Goal: Task Accomplishment & Management: Use online tool/utility

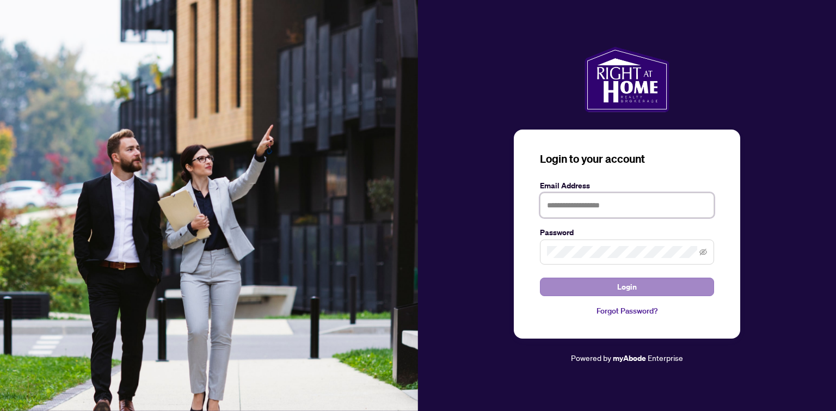
type input "**********"
click at [599, 288] on button "Login" at bounding box center [627, 287] width 174 height 19
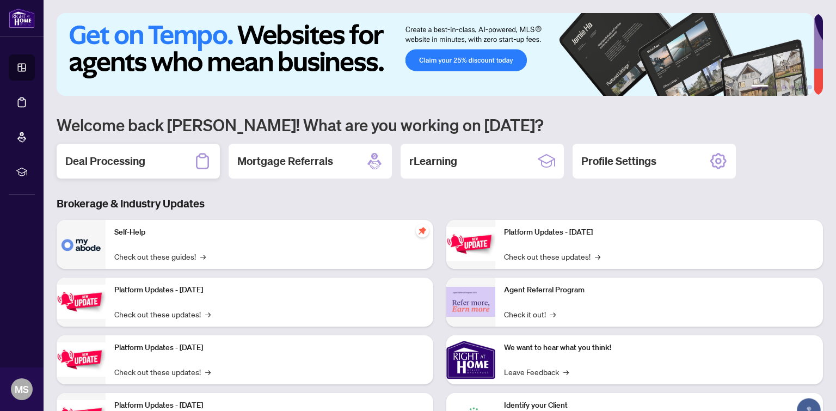
click at [122, 153] on h2 "Deal Processing" at bounding box center [105, 160] width 80 height 15
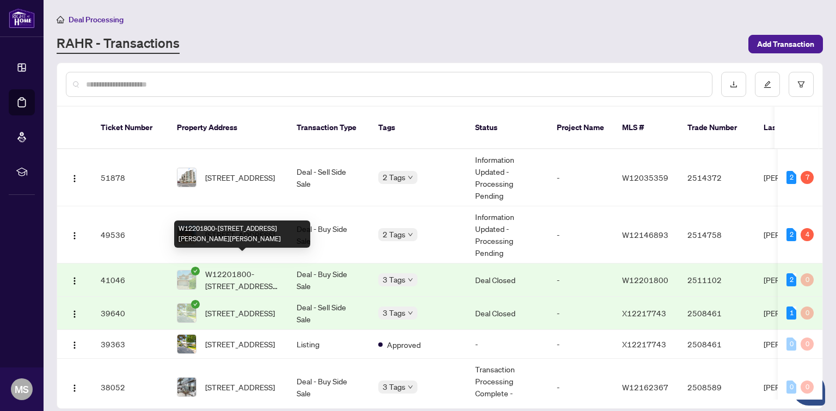
click at [226, 268] on span "W12201800-[STREET_ADDRESS][PERSON_NAME][PERSON_NAME]" at bounding box center [242, 280] width 74 height 24
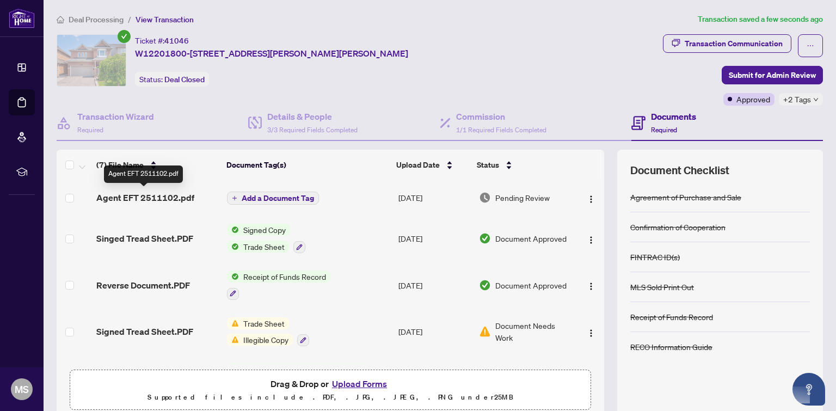
click at [173, 191] on span "Agent EFT 2511102.pdf" at bounding box center [145, 197] width 98 height 13
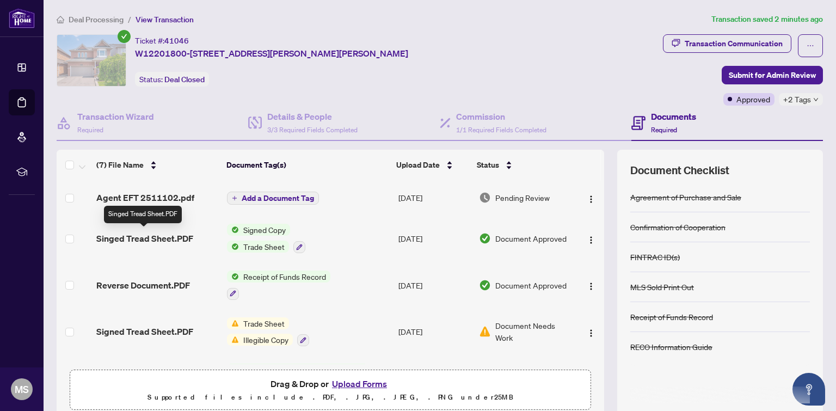
click at [163, 236] on span "Singed Tread Sheet.PDF" at bounding box center [144, 238] width 97 height 13
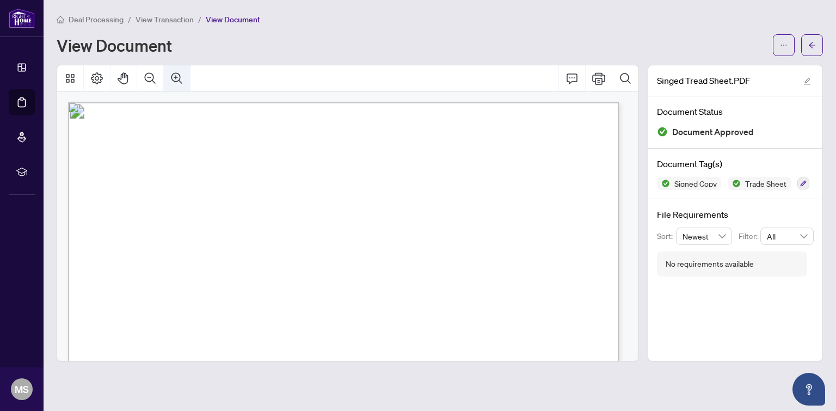
click at [176, 75] on icon "Zoom In" at bounding box center [176, 77] width 11 height 11
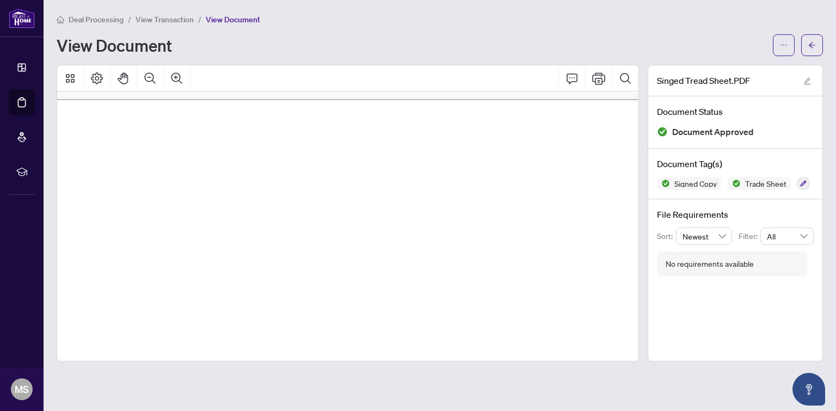
drag, startPoint x: 444, startPoint y: 255, endPoint x: 337, endPoint y: 247, distance: 107.6
click at [337, 99] on p "Right at Ho,me Realty Property: r'!'Fs ; It l;'Cl*{ r'i Il,'\t Chs*.: 5f I LlhG…" at bounding box center [711, 99] width 1423 height 0
click at [81, 302] on span "Broker-s:" at bounding box center [55, 310] width 51 height 17
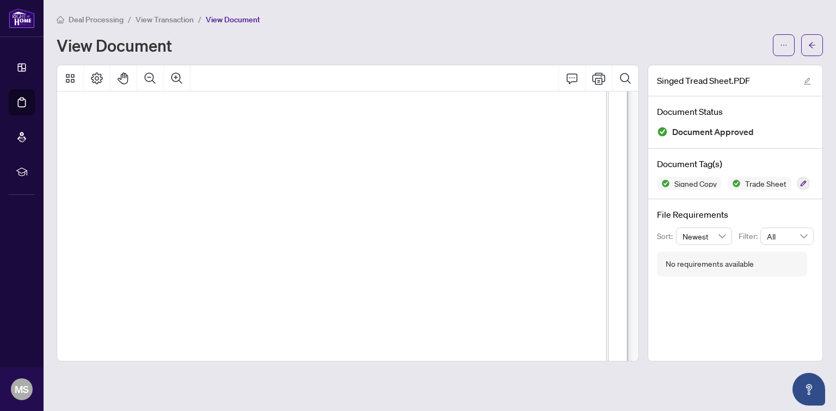
scroll to position [275, 137]
